Goal: Check status: Check status

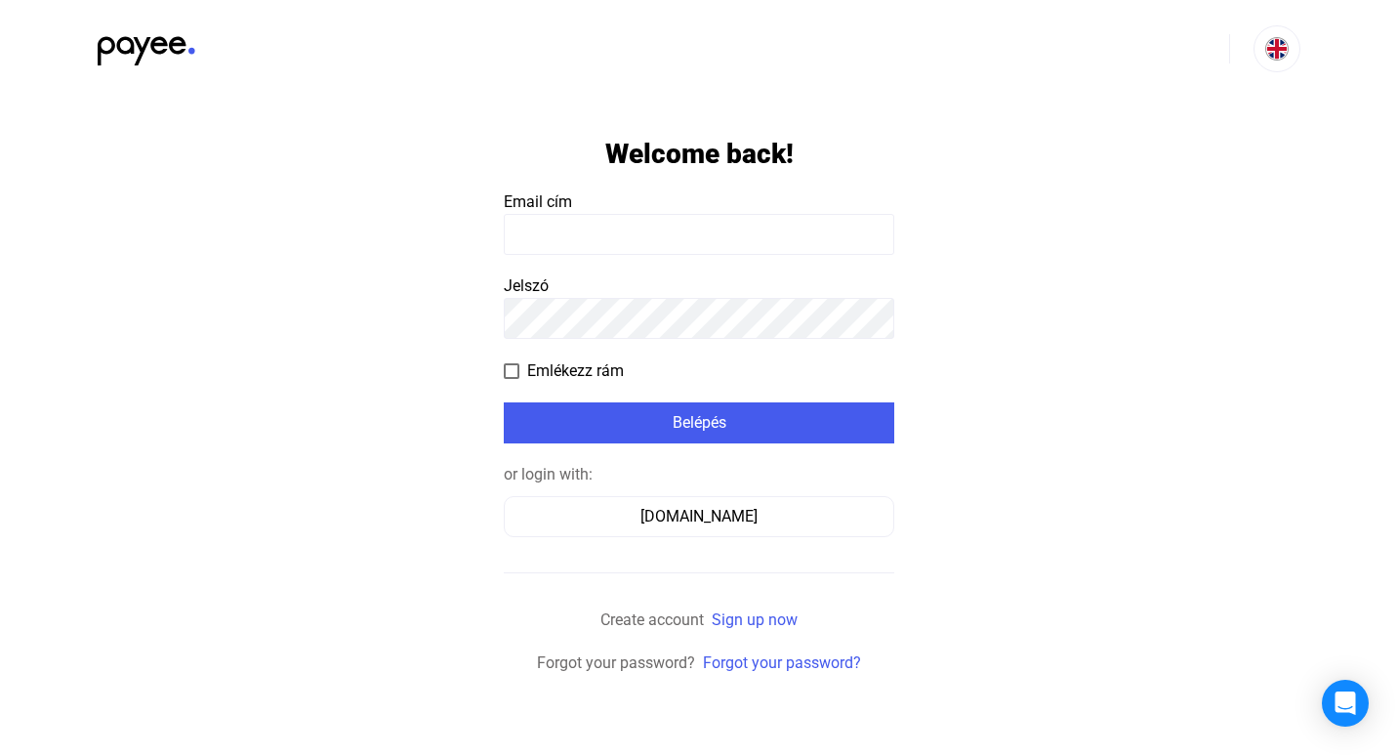
click at [592, 251] on input at bounding box center [699, 234] width 391 height 41
type input "**********"
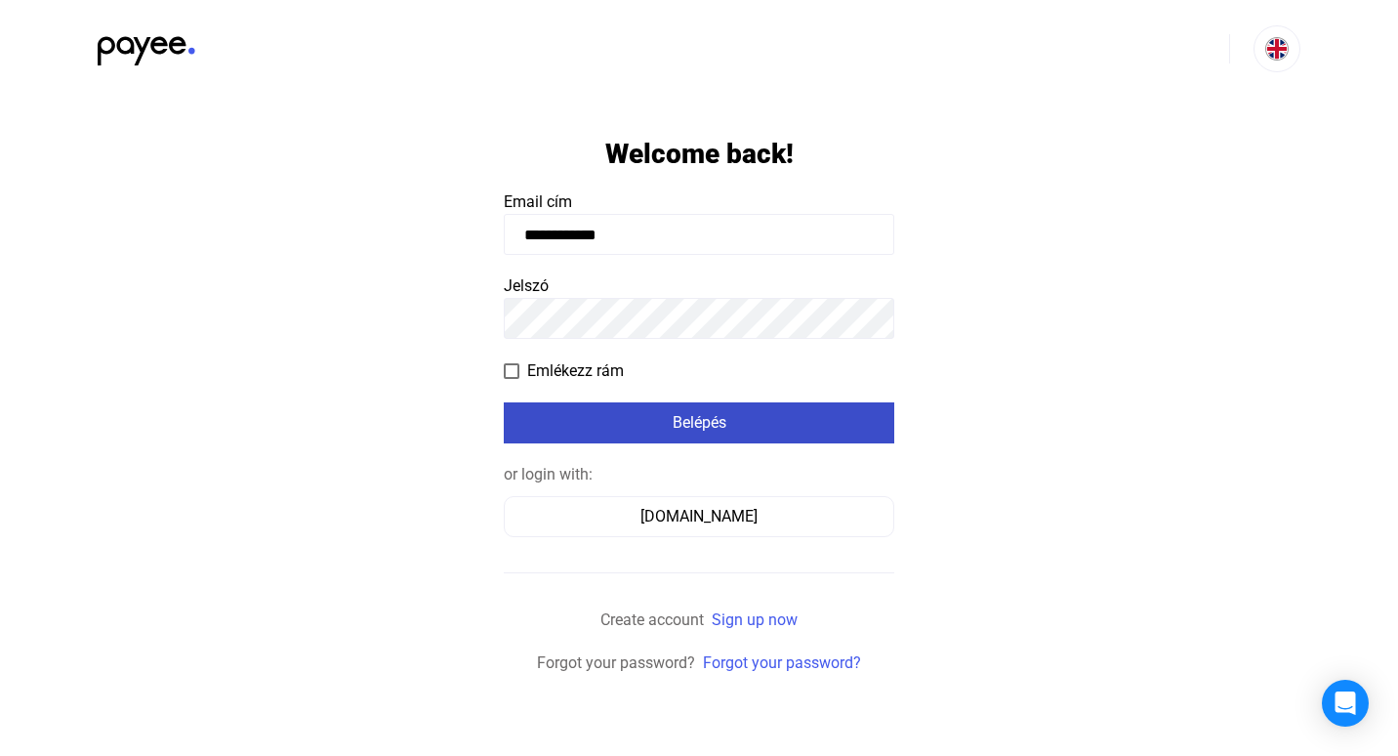
click at [696, 425] on div "Belépés" at bounding box center [699, 422] width 379 height 23
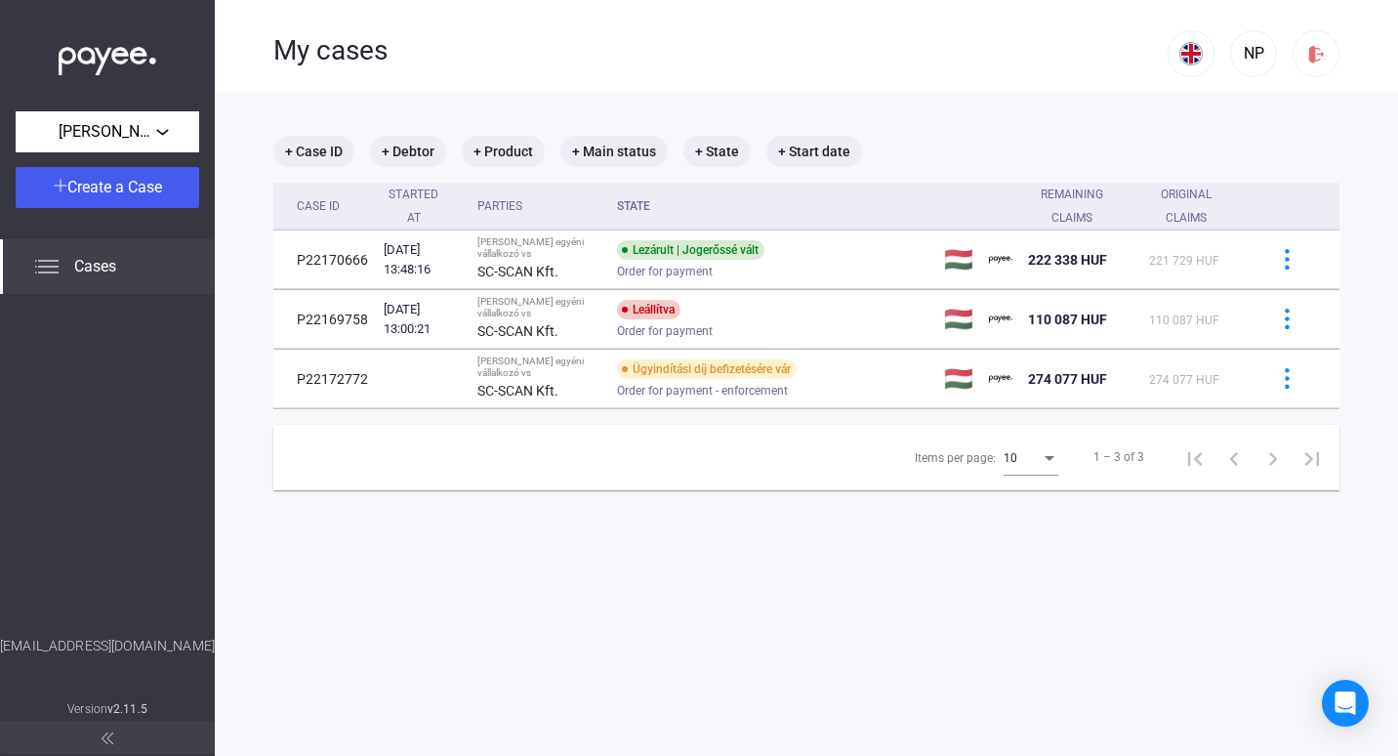
click at [785, 562] on main "+ Case ID + Debtor + Product + Main status + State + Start date Case ID Started…" at bounding box center [807, 471] width 1184 height 756
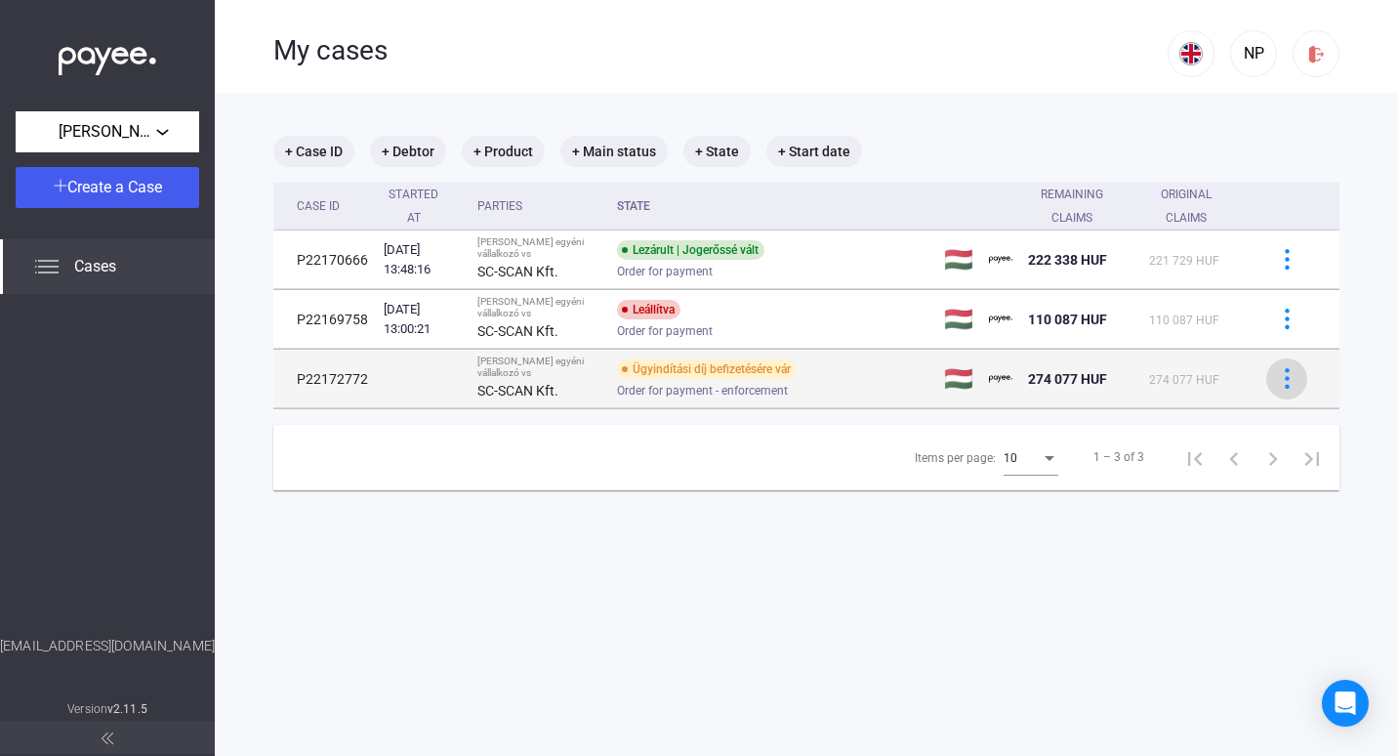
click at [1283, 377] on div at bounding box center [1286, 378] width 29 height 21
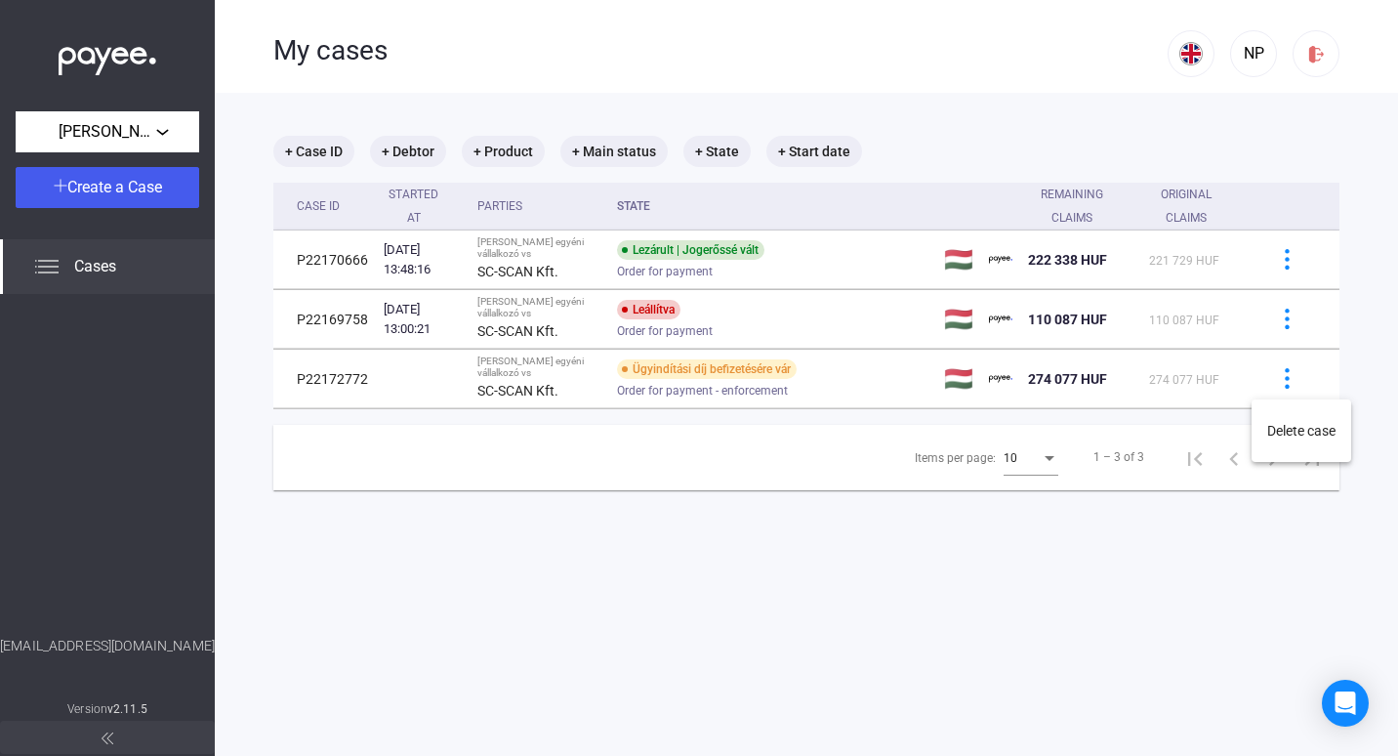
click at [535, 378] on div at bounding box center [699, 378] width 1398 height 756
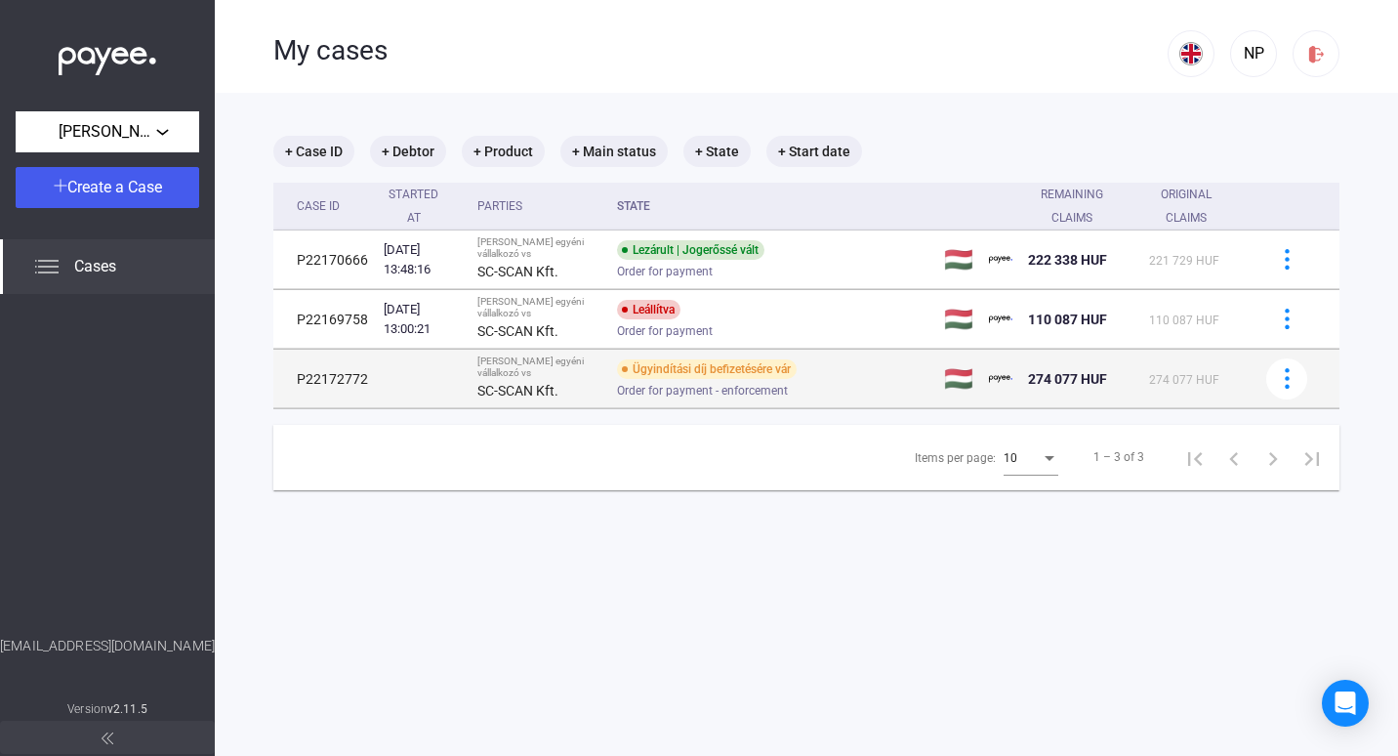
click at [336, 371] on td "P22172772" at bounding box center [324, 379] width 103 height 59
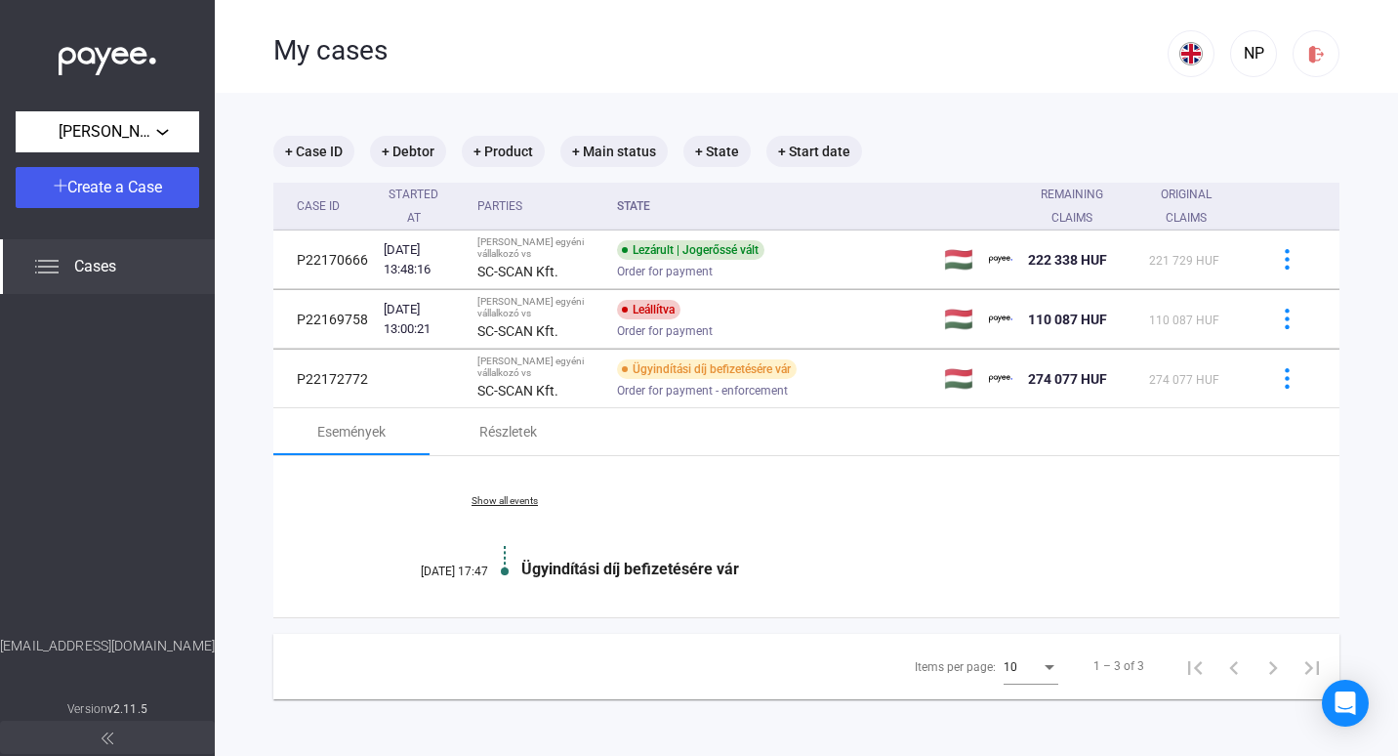
click at [503, 495] on link "Show all events" at bounding box center [505, 501] width 268 height 12
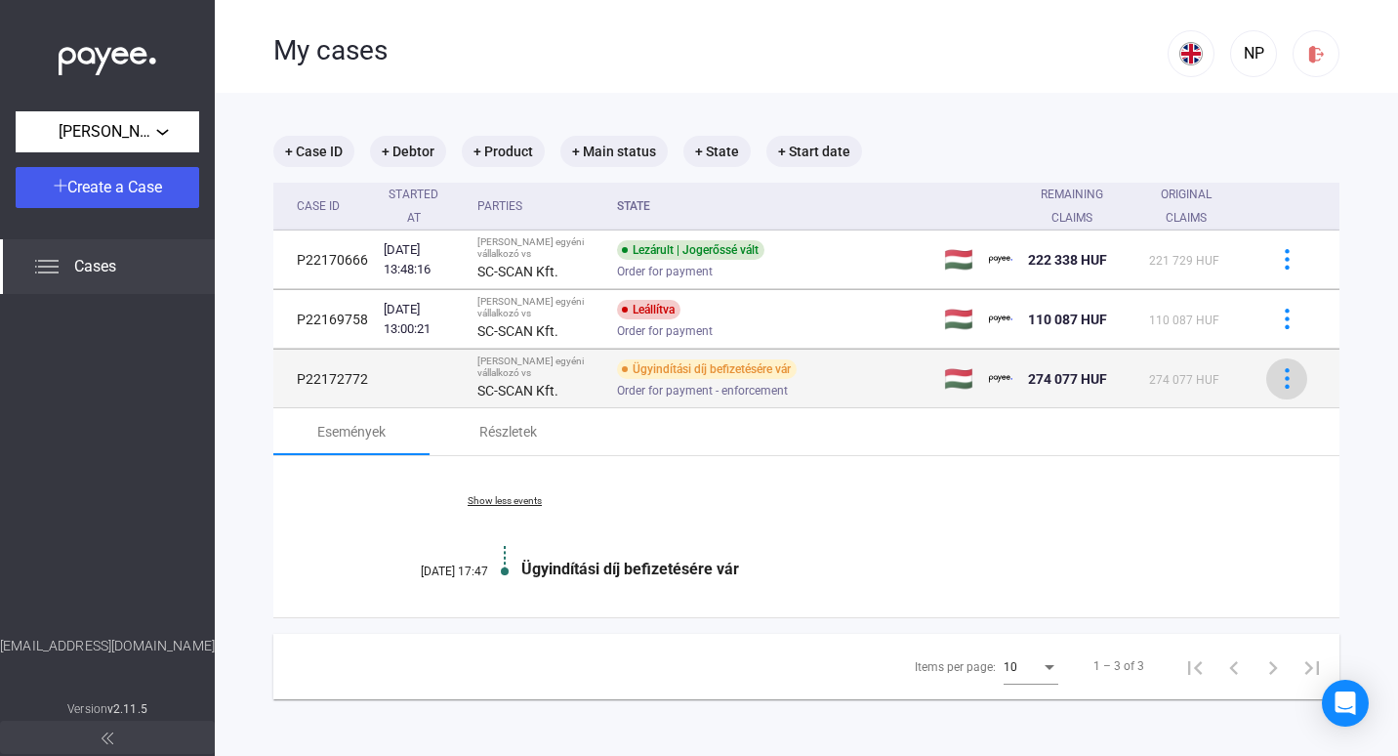
click at [1277, 378] on img at bounding box center [1287, 378] width 21 height 21
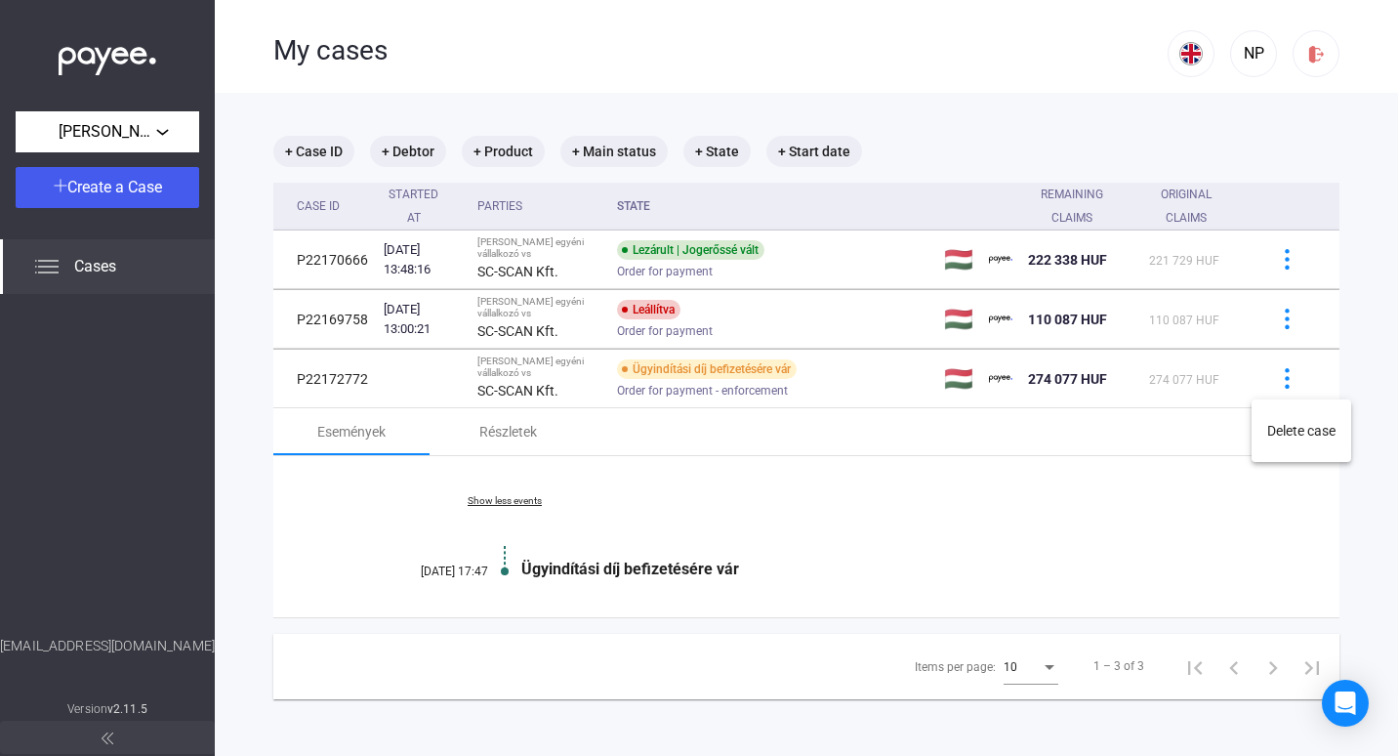
click at [497, 377] on div at bounding box center [699, 378] width 1398 height 756
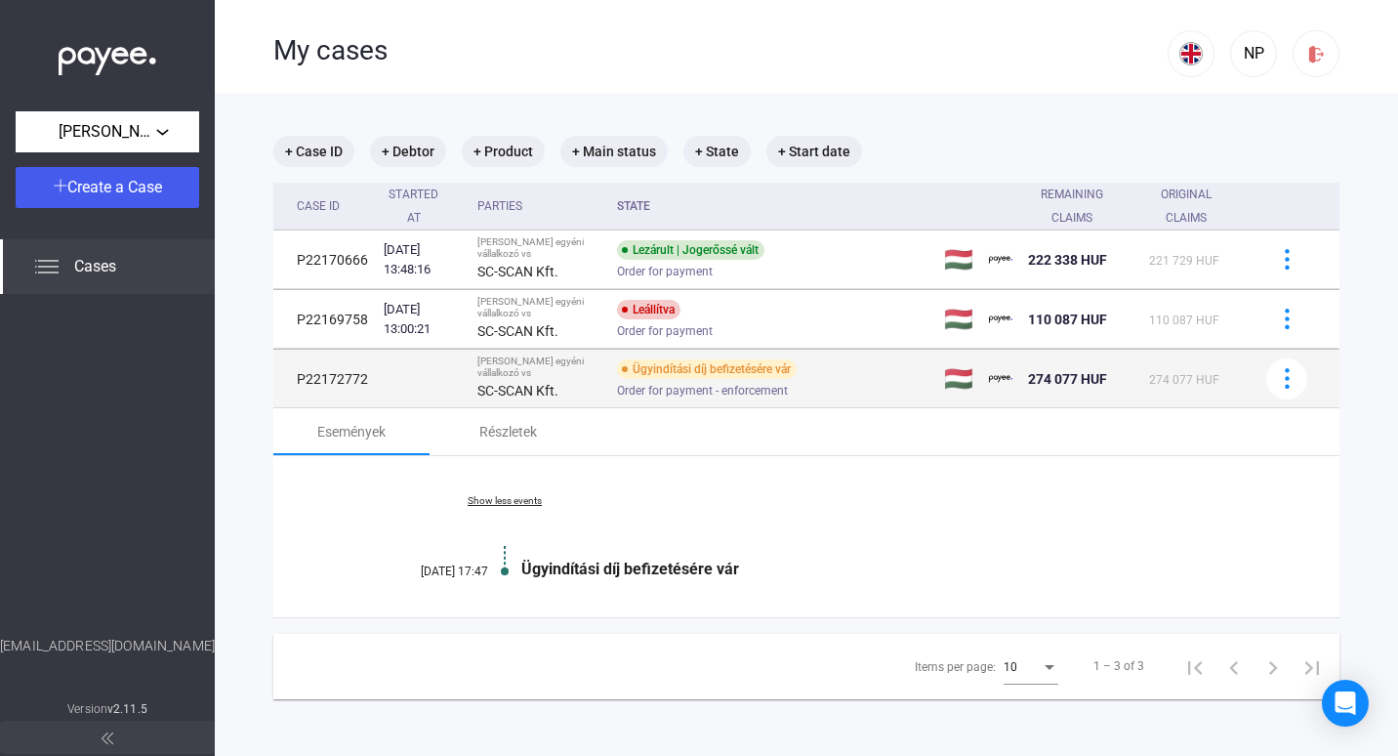
click at [664, 388] on span "Order for payment - enforcement" at bounding box center [702, 390] width 171 height 23
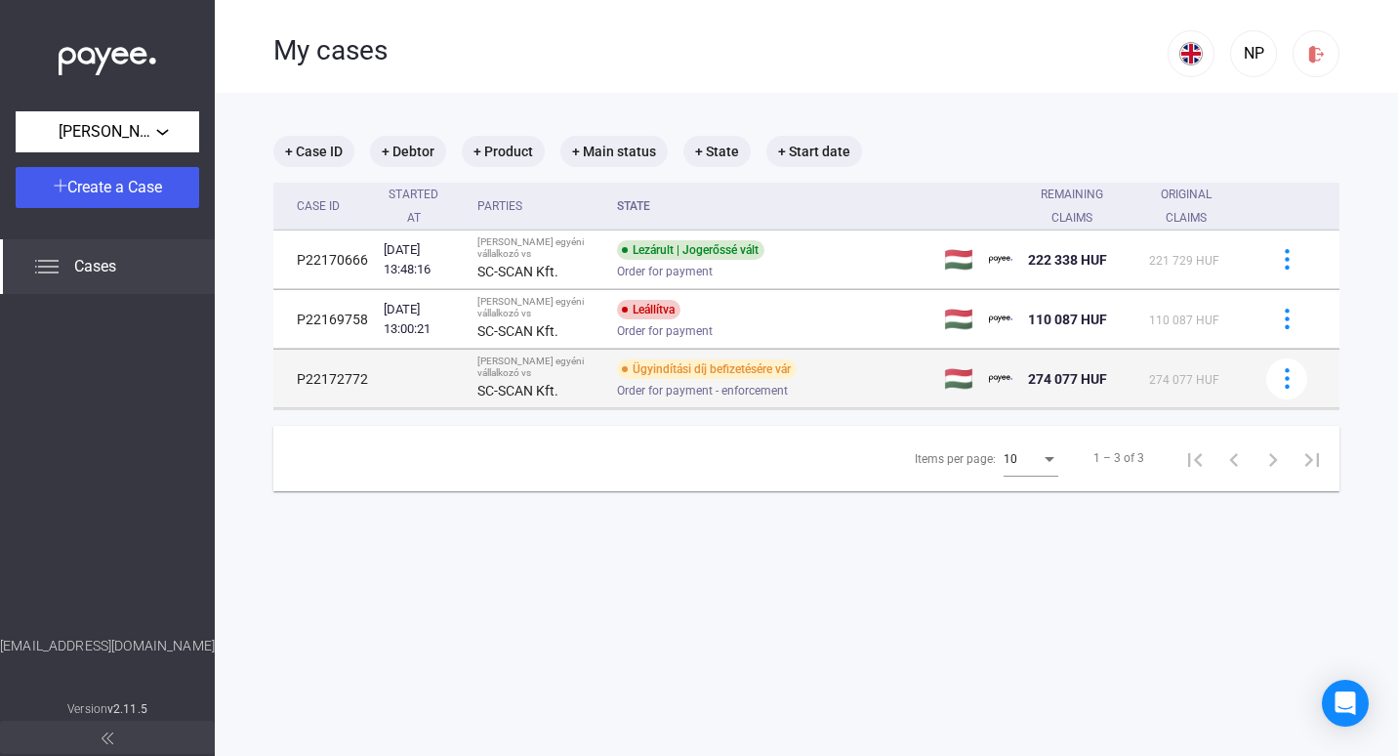
click at [664, 388] on span "Order for payment - enforcement" at bounding box center [702, 390] width 171 height 23
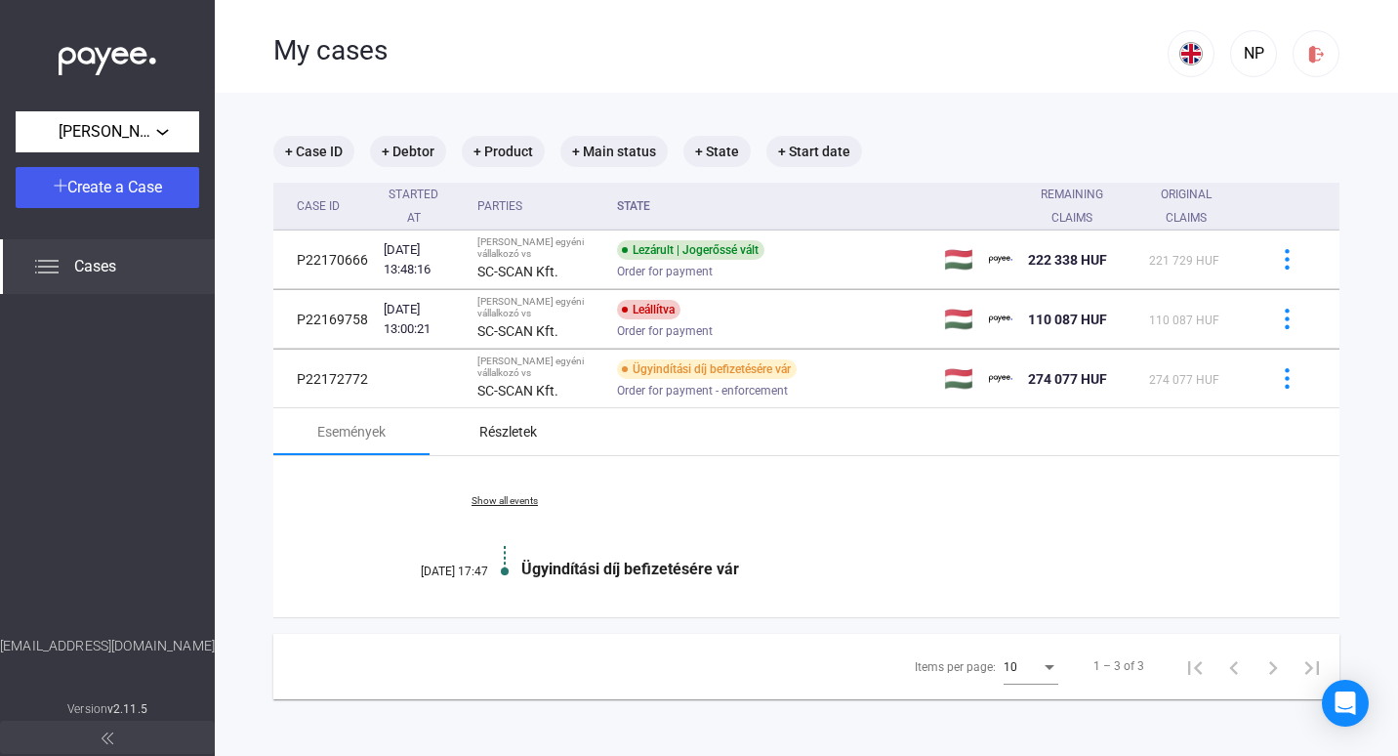
click at [497, 434] on div "Részletek" at bounding box center [508, 431] width 58 height 23
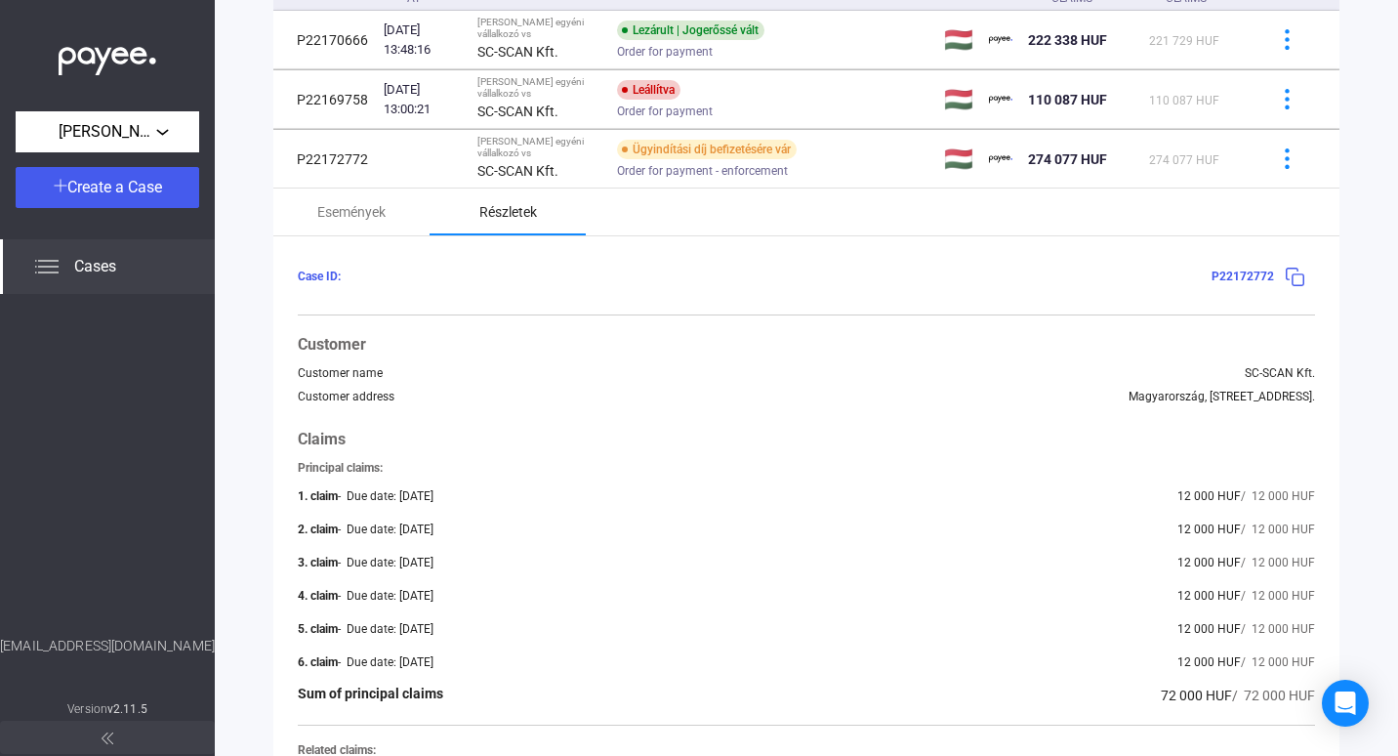
scroll to position [198, 0]
